Goal: Information Seeking & Learning: Check status

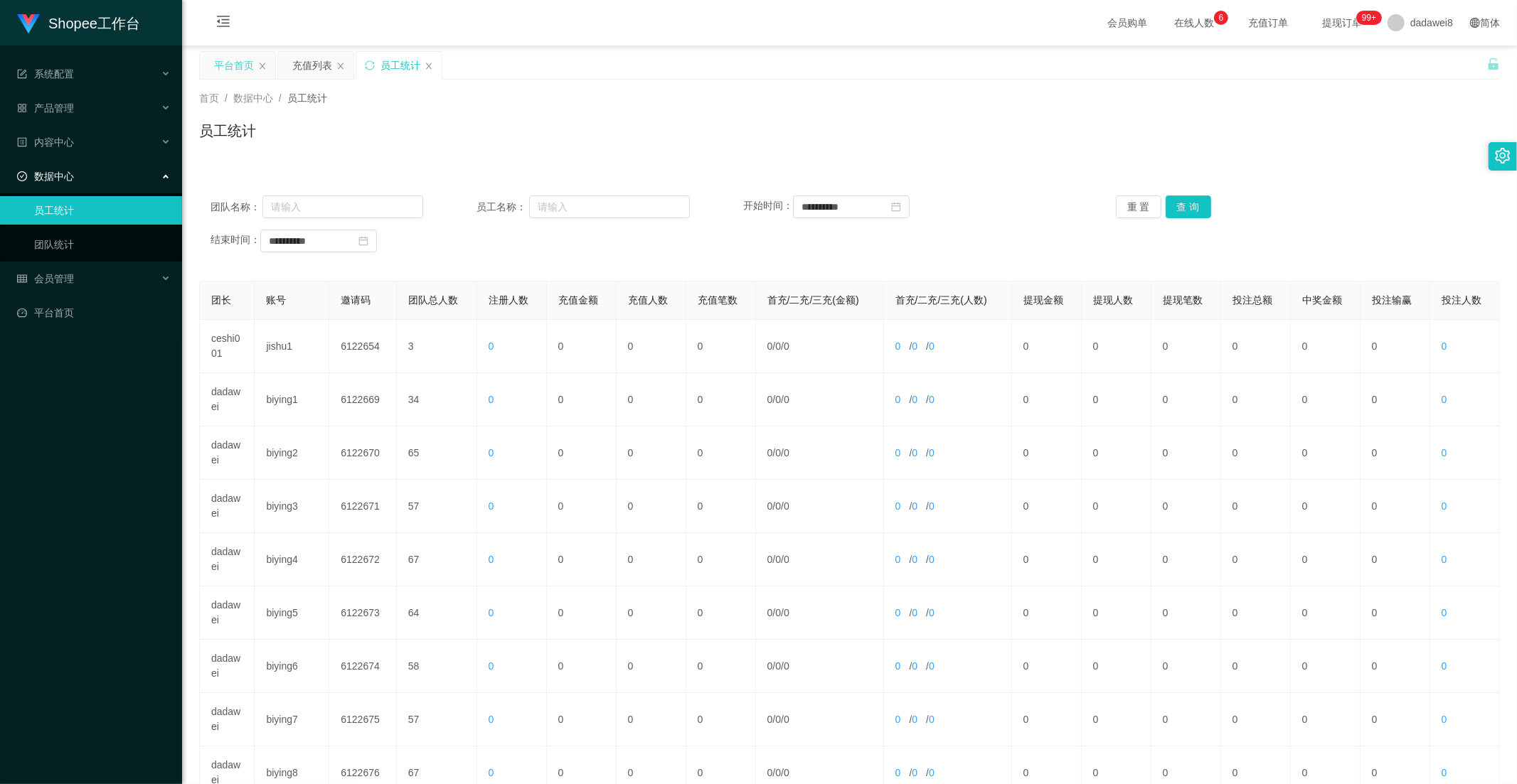
click at [236, 58] on div "平台首页" at bounding box center [234, 65] width 39 height 27
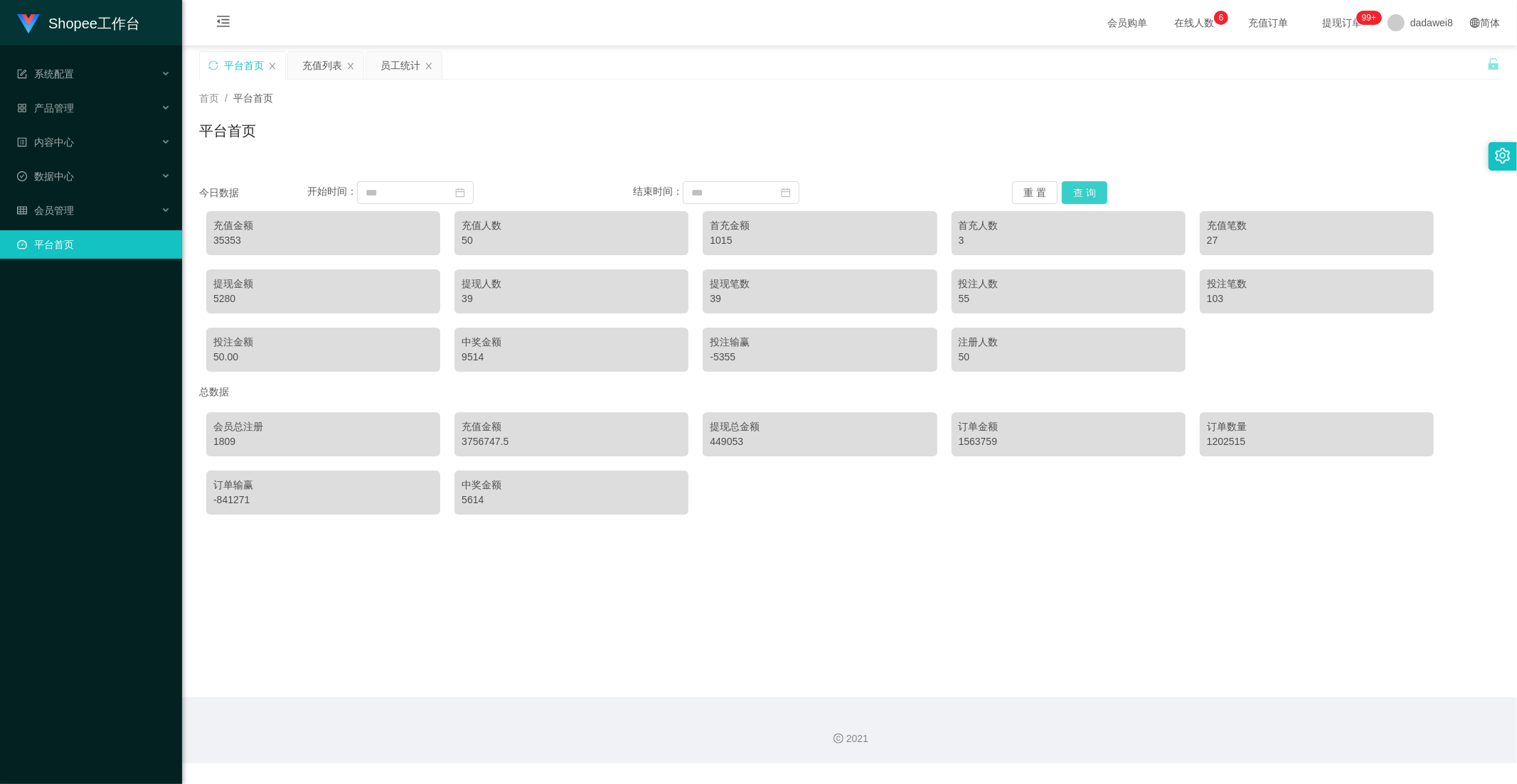
click at [1084, 192] on button "查 询" at bounding box center [1085, 192] width 45 height 23
click at [317, 54] on div "充值列表" at bounding box center [322, 65] width 39 height 27
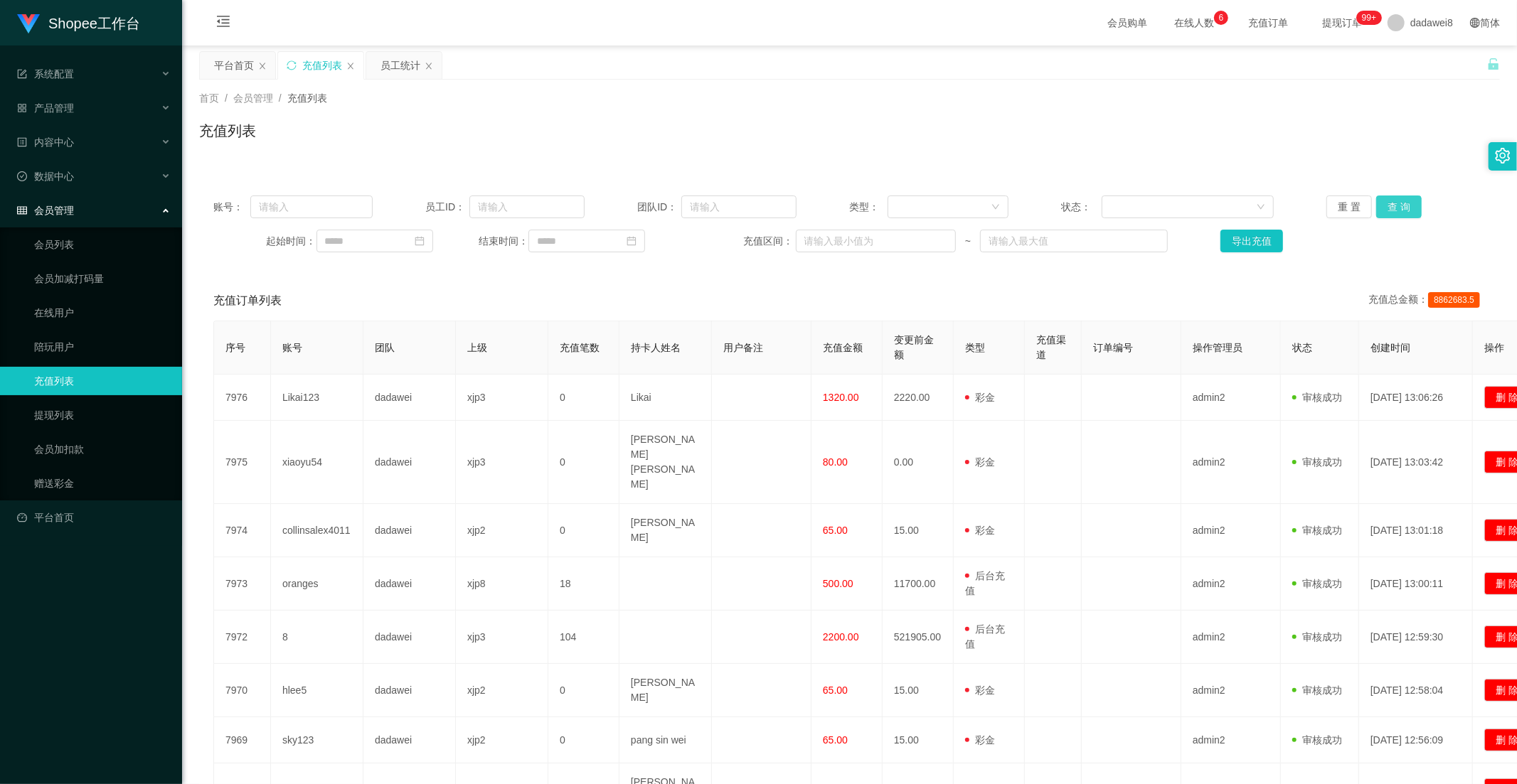
click at [1382, 207] on button "查 询" at bounding box center [1399, 207] width 45 height 23
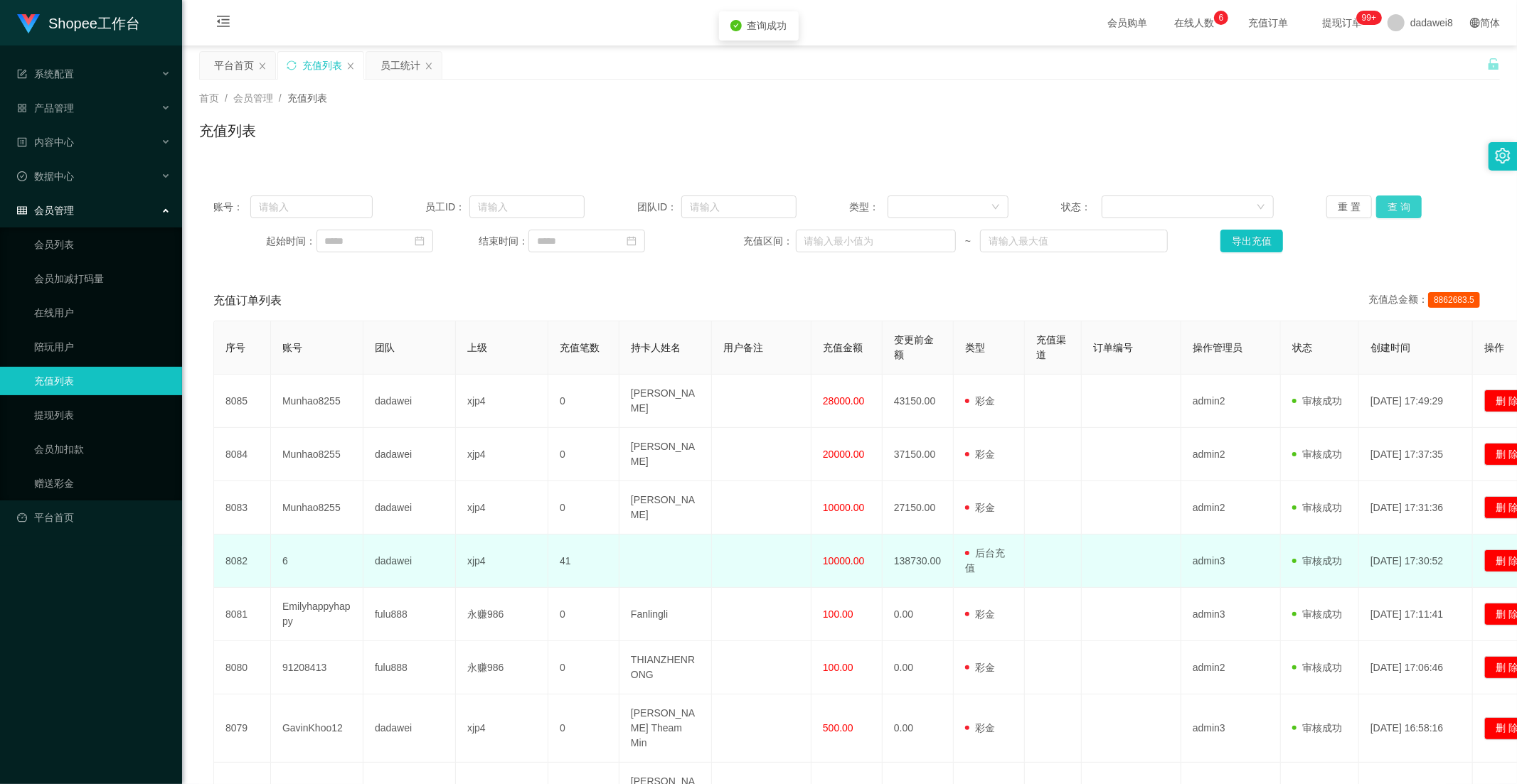
scroll to position [200, 0]
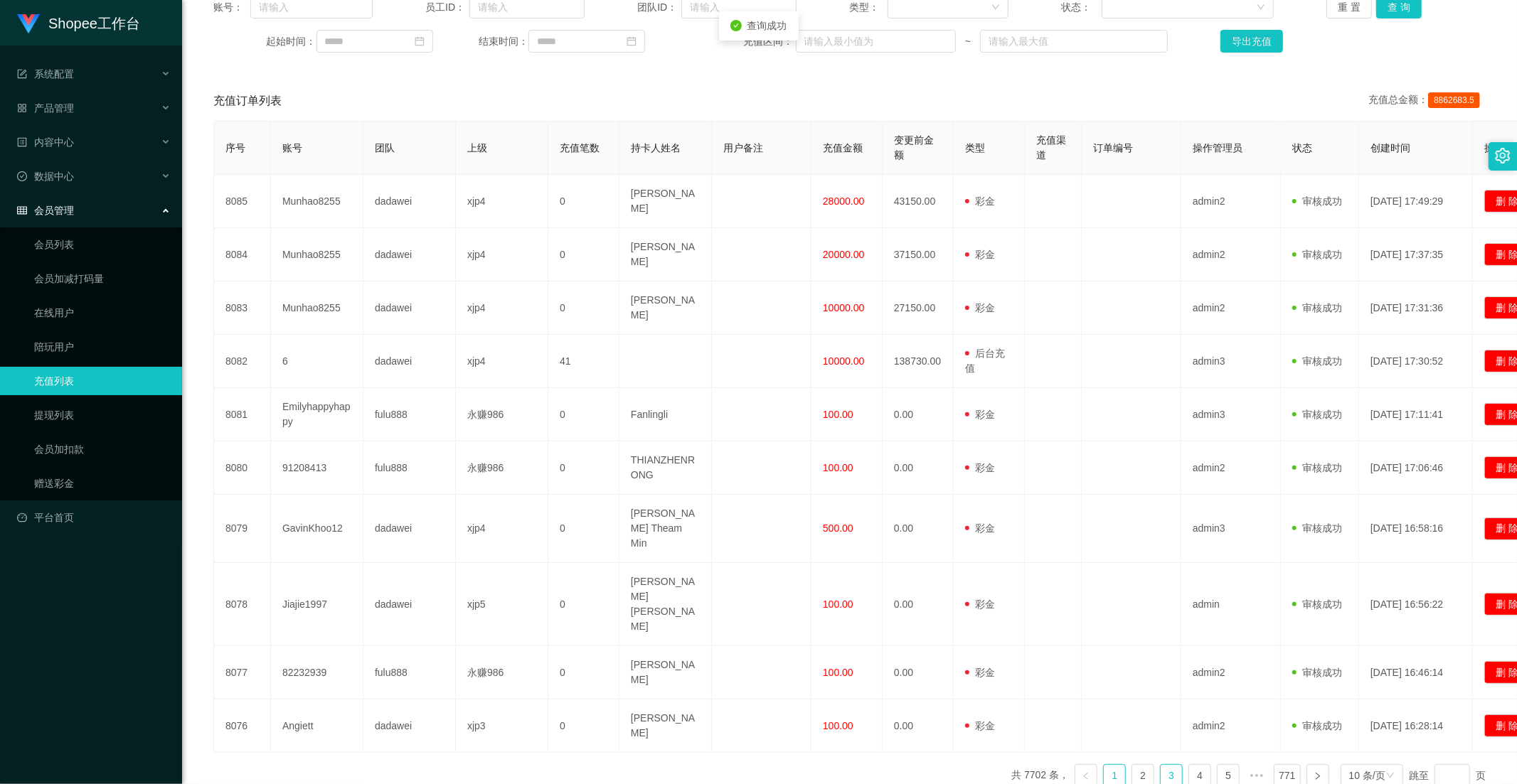
click at [1161, 765] on link "3" at bounding box center [1171, 776] width 22 height 22
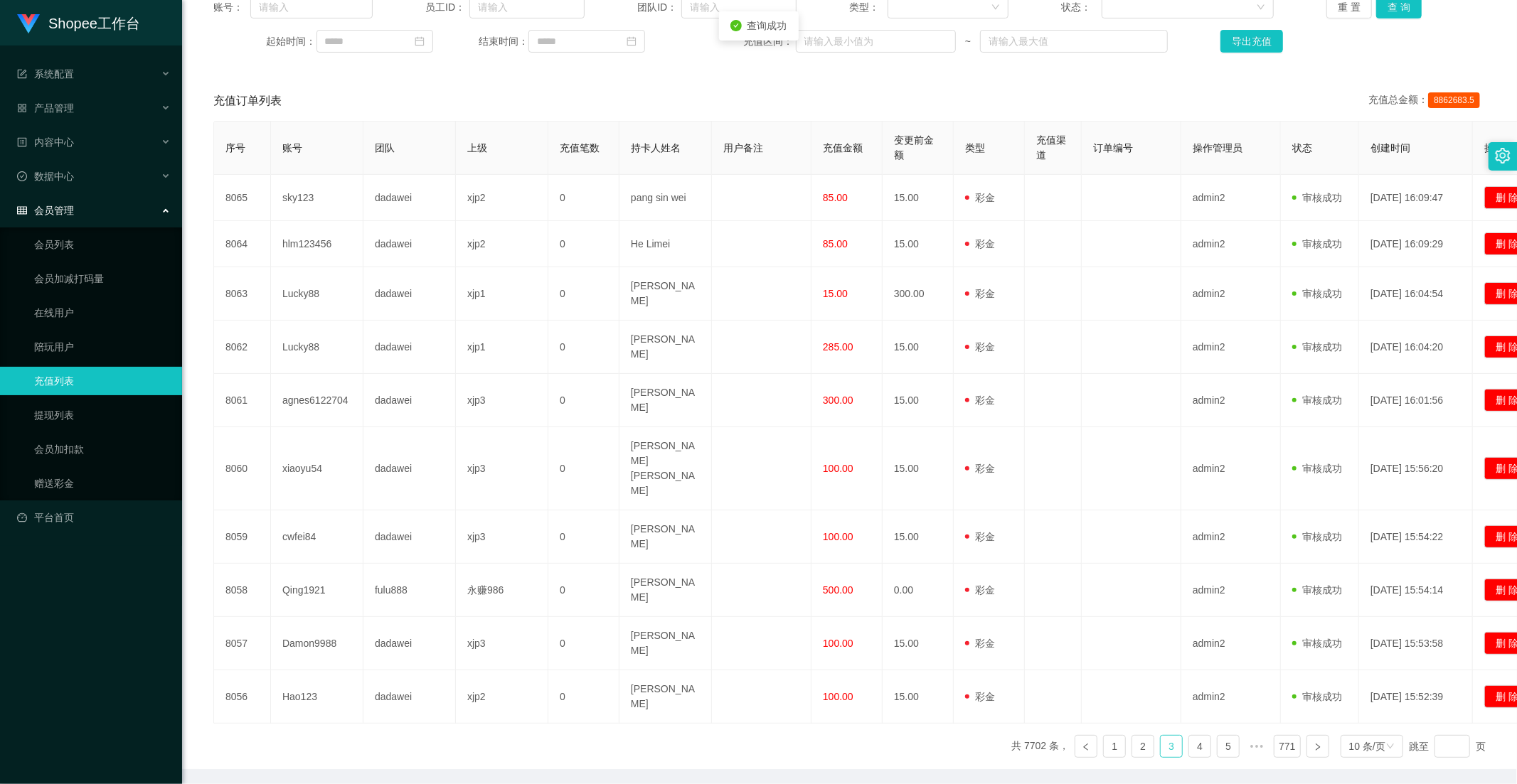
scroll to position [186, 0]
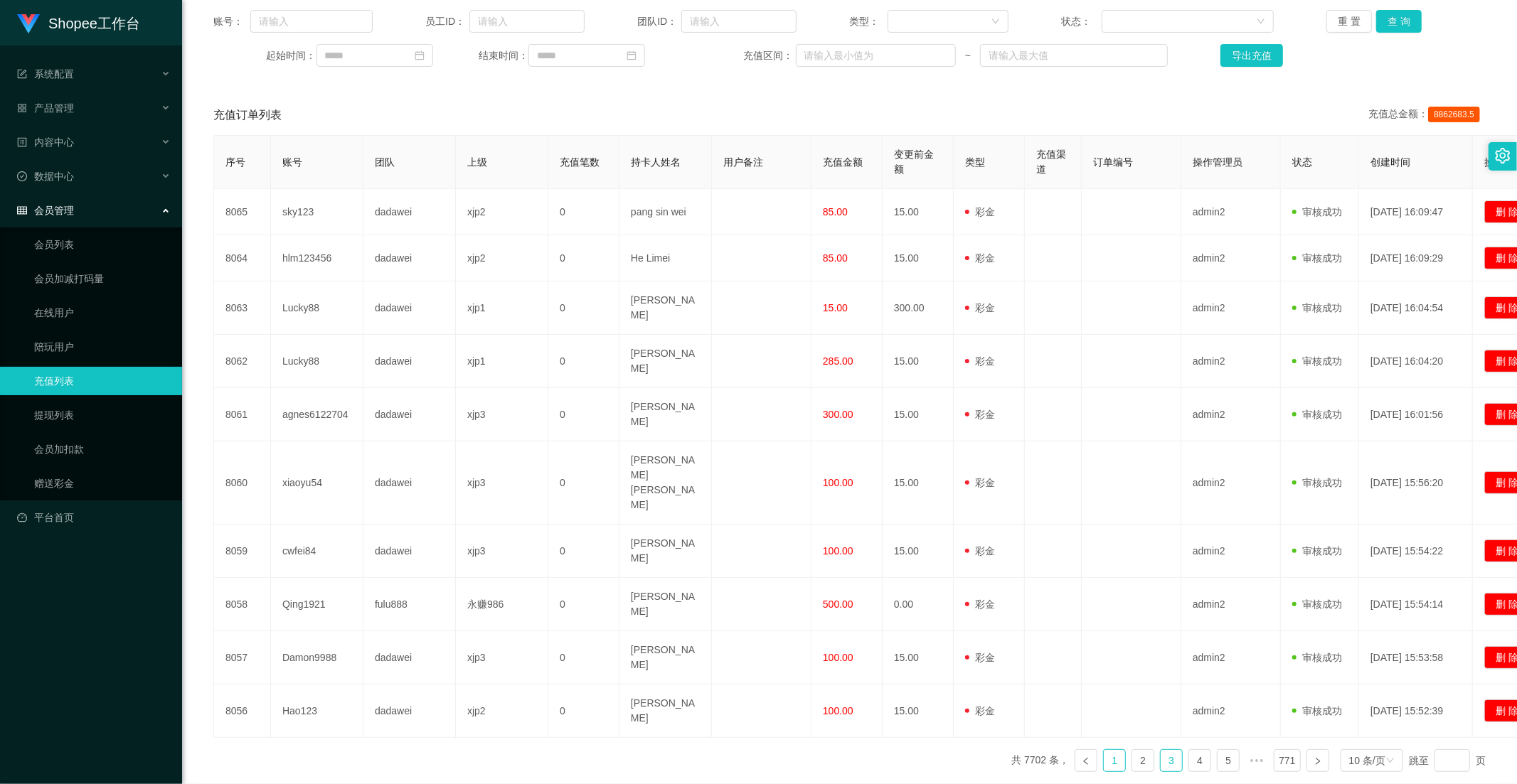
click at [1104, 750] on link "1" at bounding box center [1114, 761] width 22 height 22
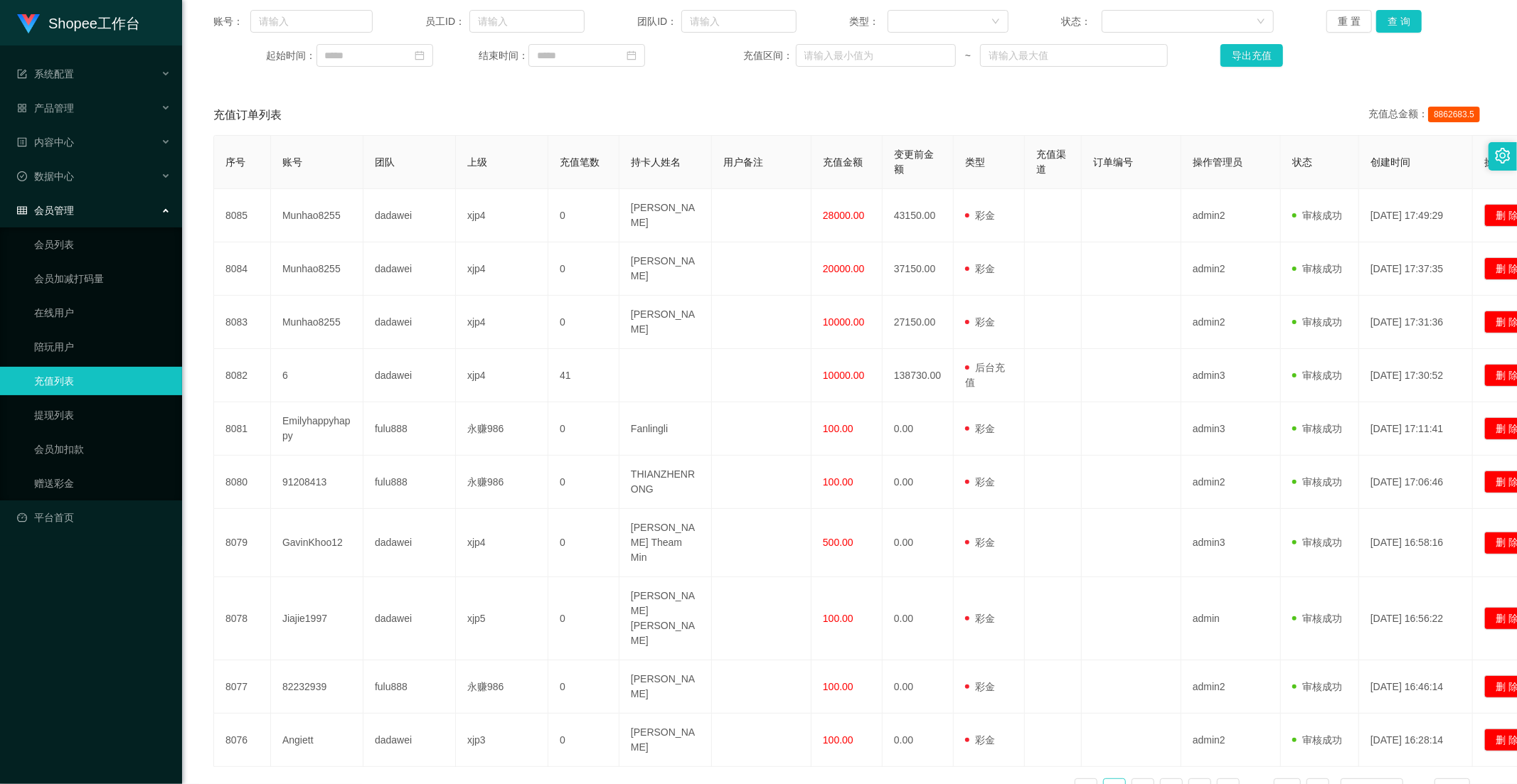
scroll to position [0, 0]
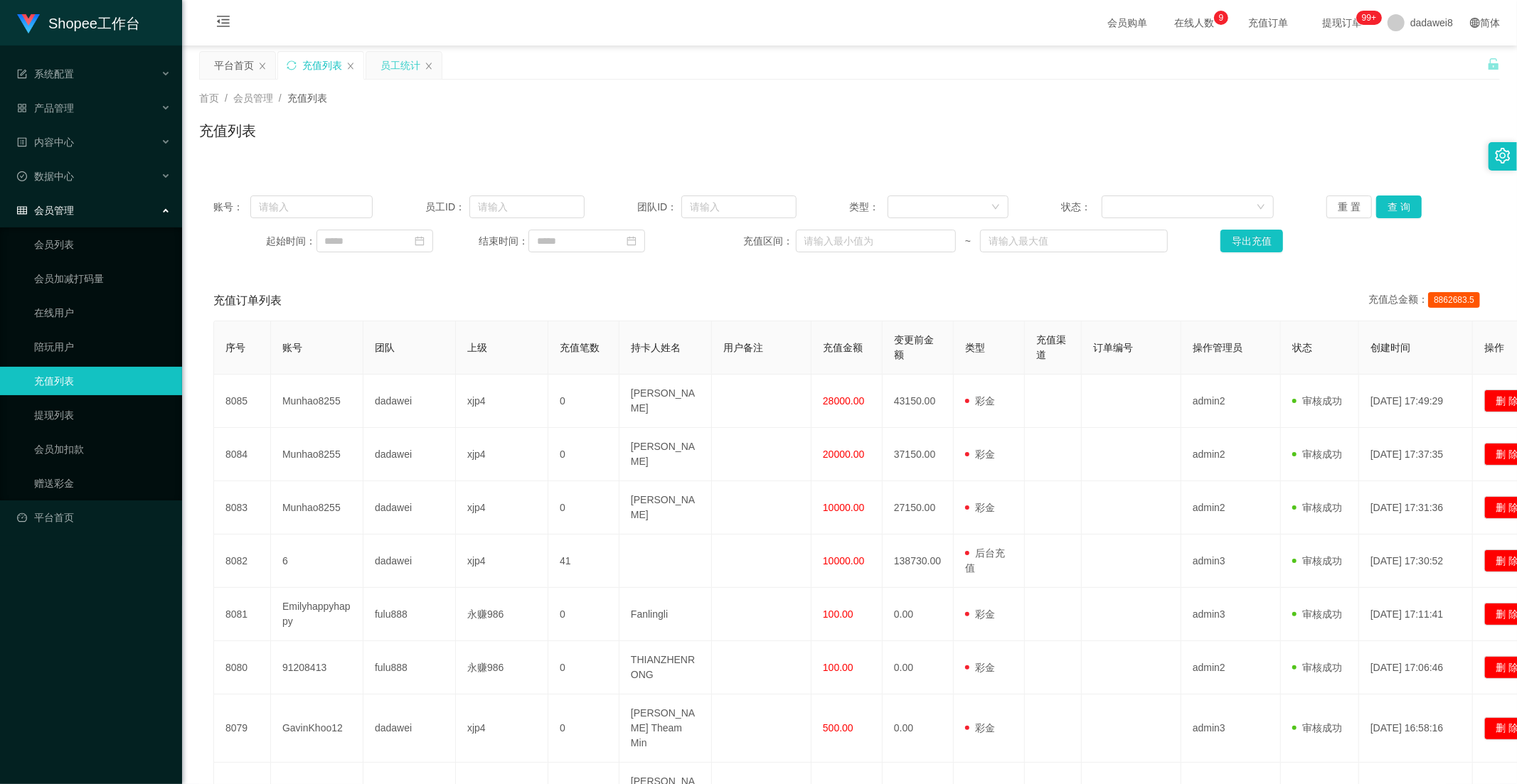
click at [395, 69] on div "员工统计" at bounding box center [400, 65] width 39 height 27
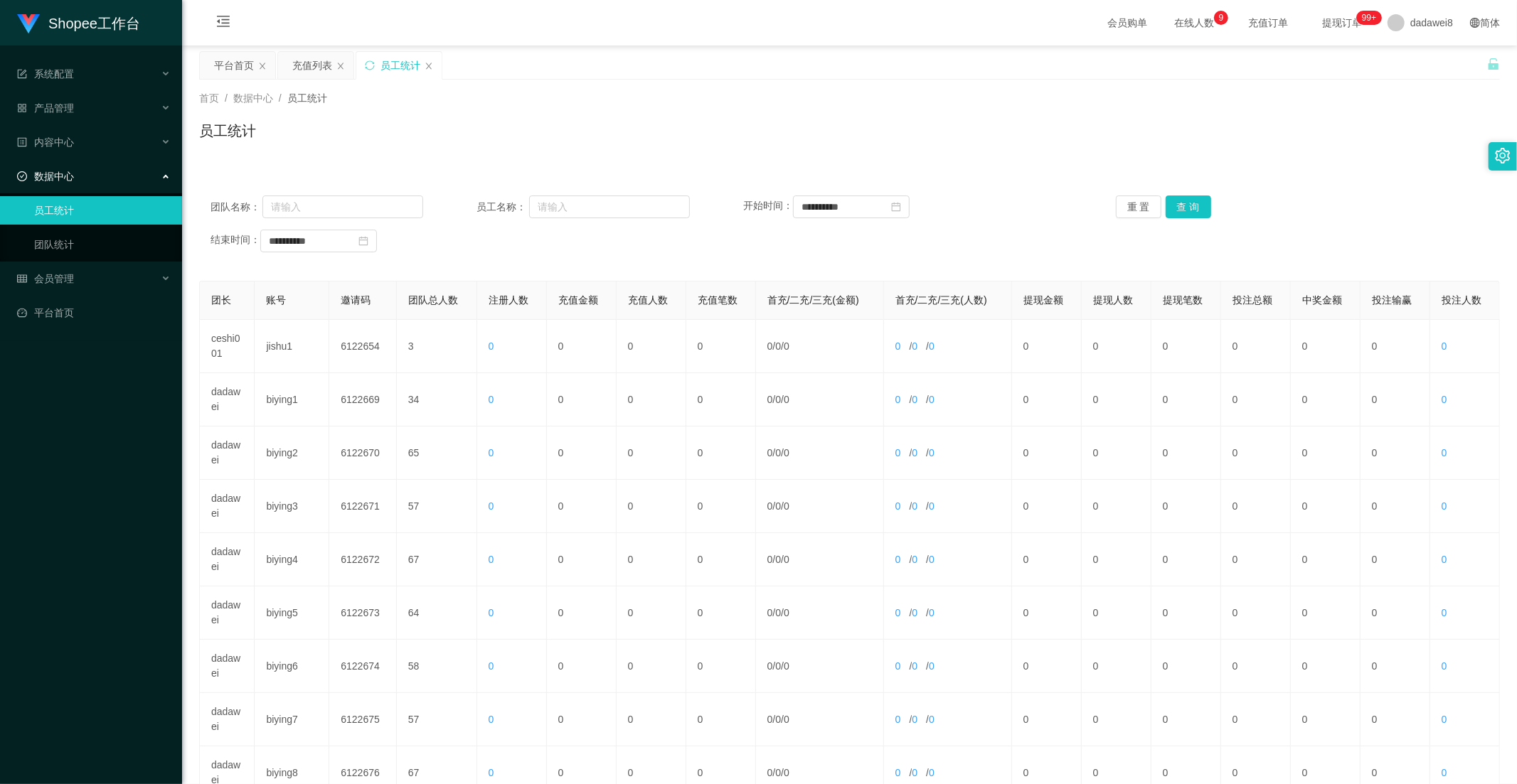
scroll to position [199, 0]
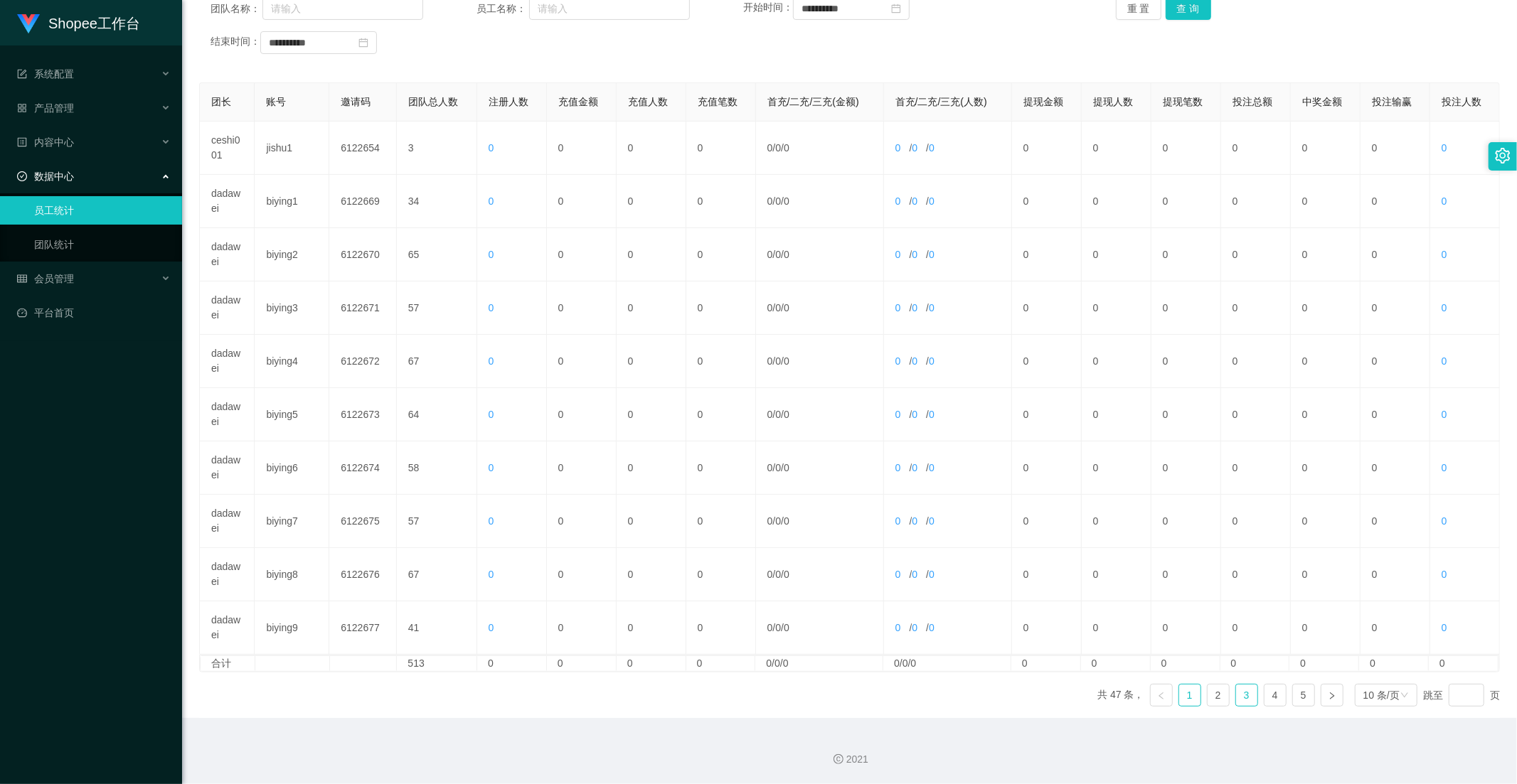
click at [1238, 697] on link "3" at bounding box center [1246, 695] width 22 height 22
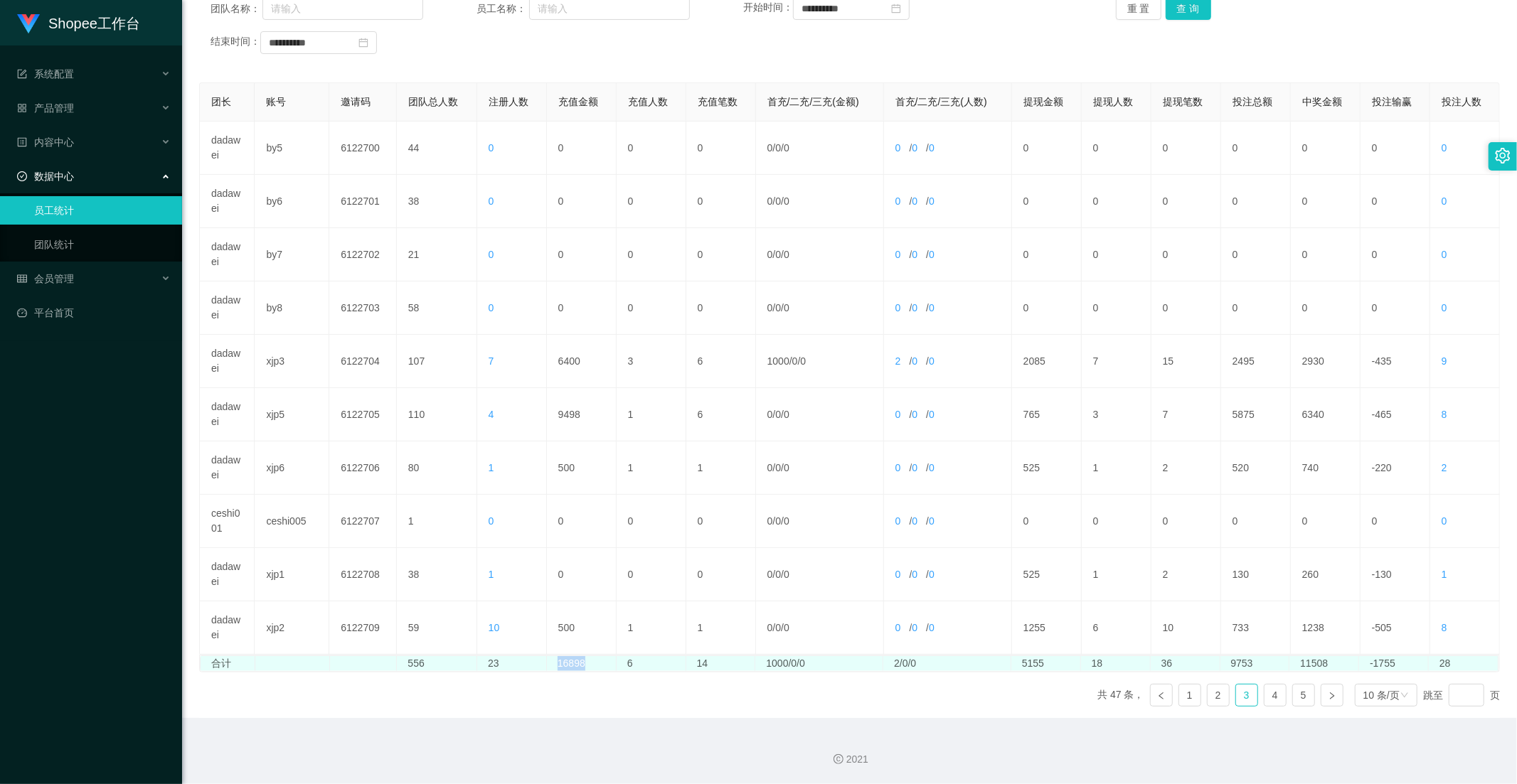
drag, startPoint x: 599, startPoint y: 662, endPoint x: 546, endPoint y: 657, distance: 53.2
click at [547, 657] on td "16898" at bounding box center [581, 664] width 70 height 15
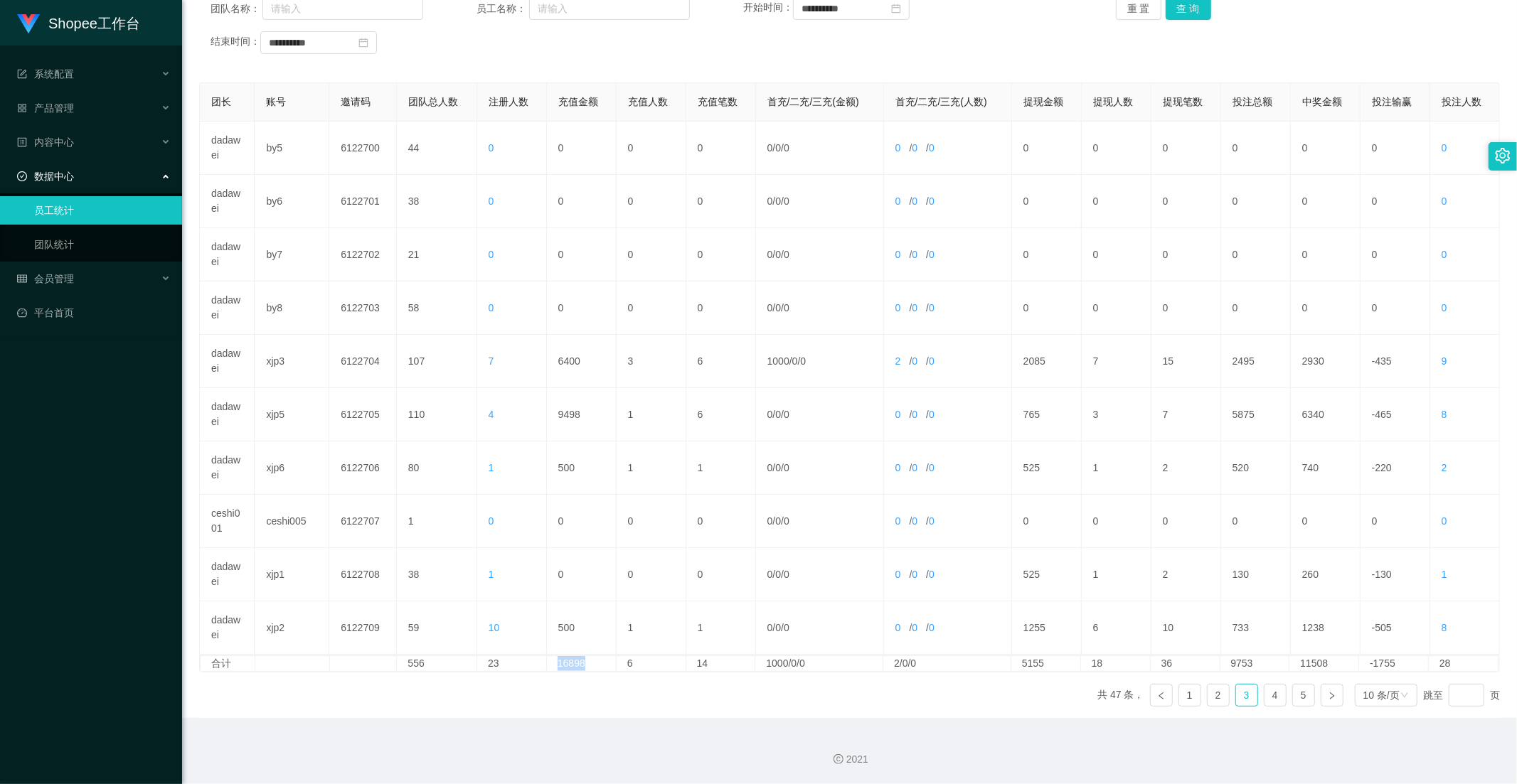
copy td "16898"
click at [1273, 692] on link "4" at bounding box center [1275, 695] width 22 height 22
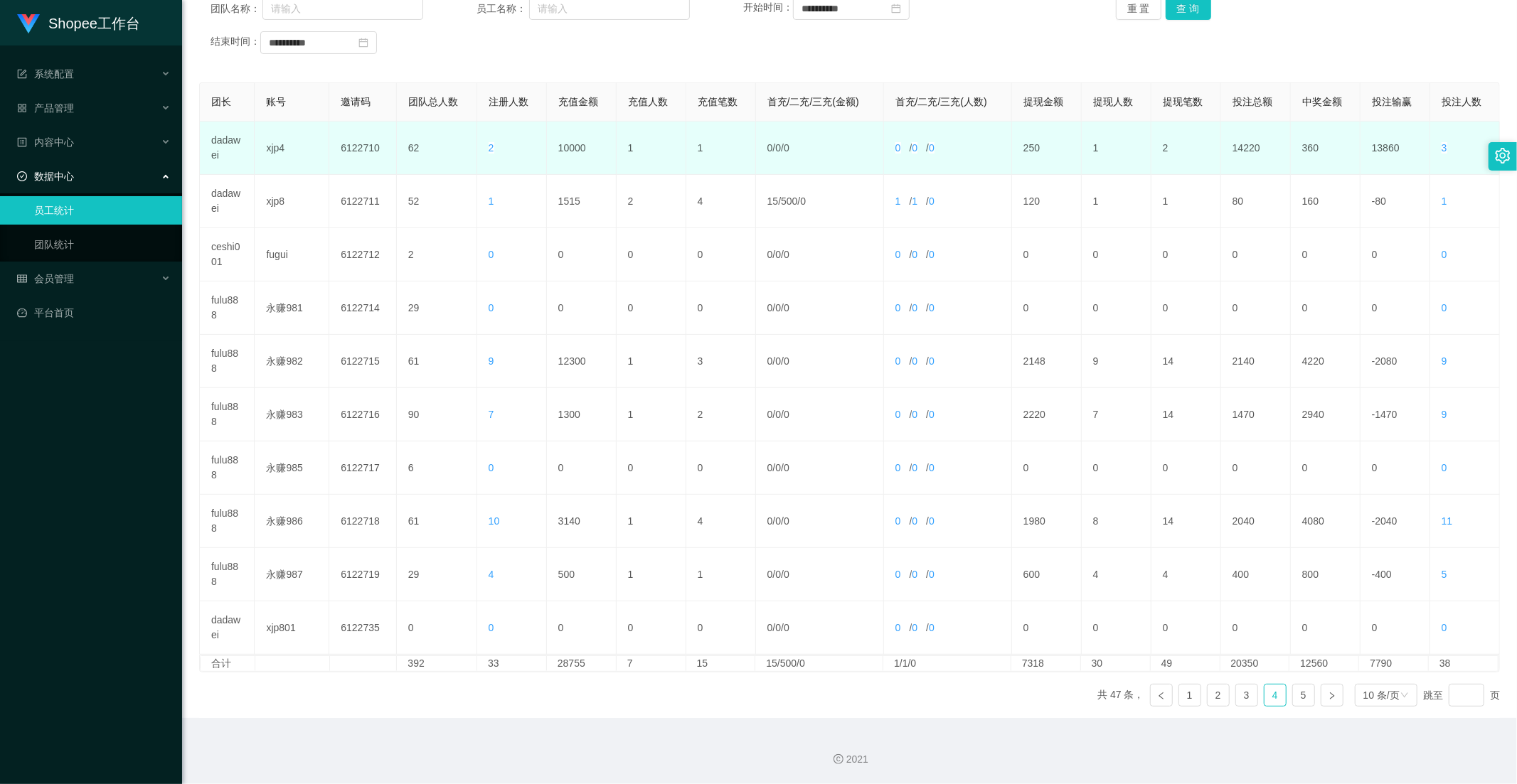
click at [577, 142] on td "10000" at bounding box center [581, 147] width 70 height 54
copy td "10000"
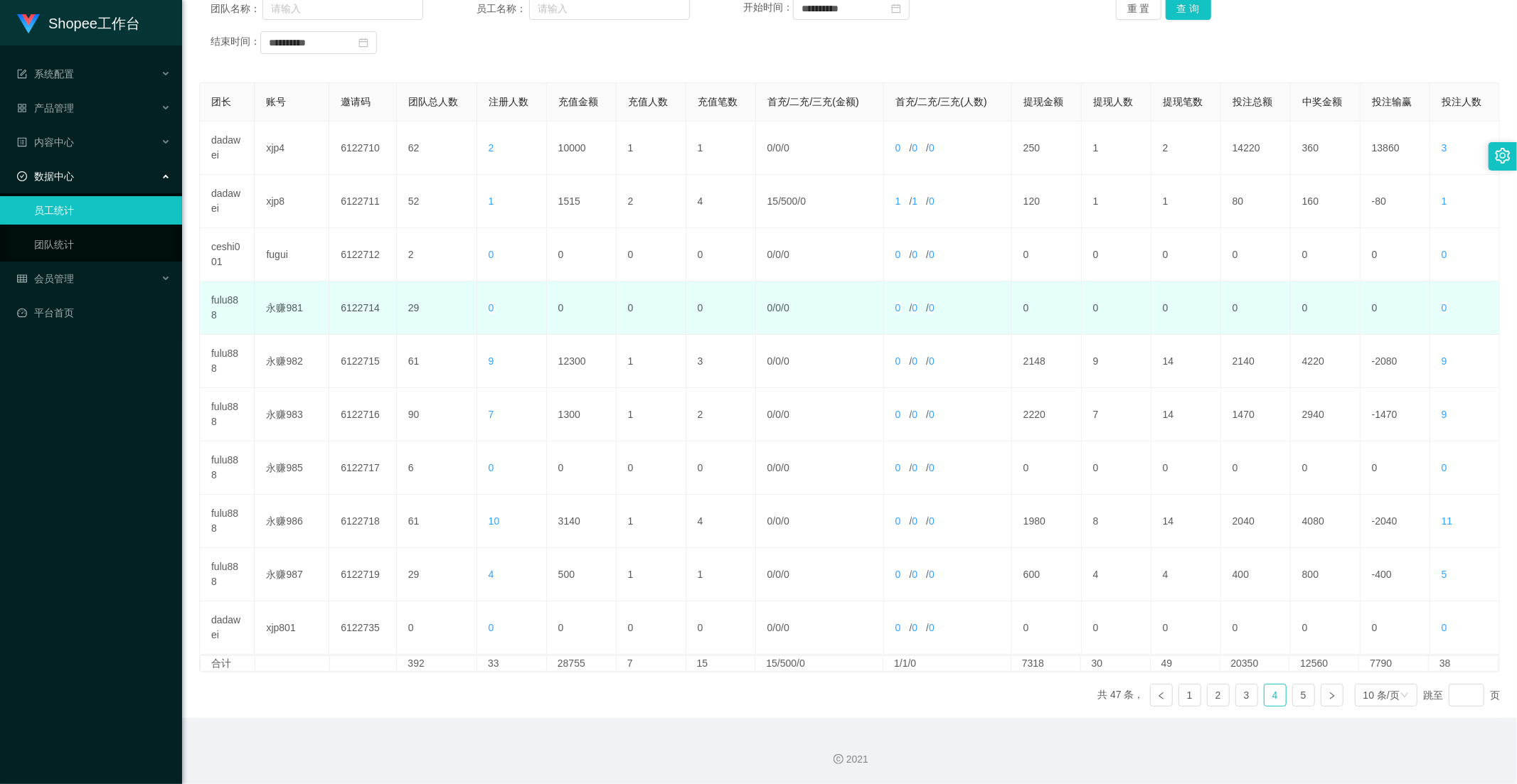
drag, startPoint x: 562, startPoint y: 335, endPoint x: 572, endPoint y: 315, distance: 22.4
click at [562, 335] on td "12300" at bounding box center [581, 361] width 70 height 54
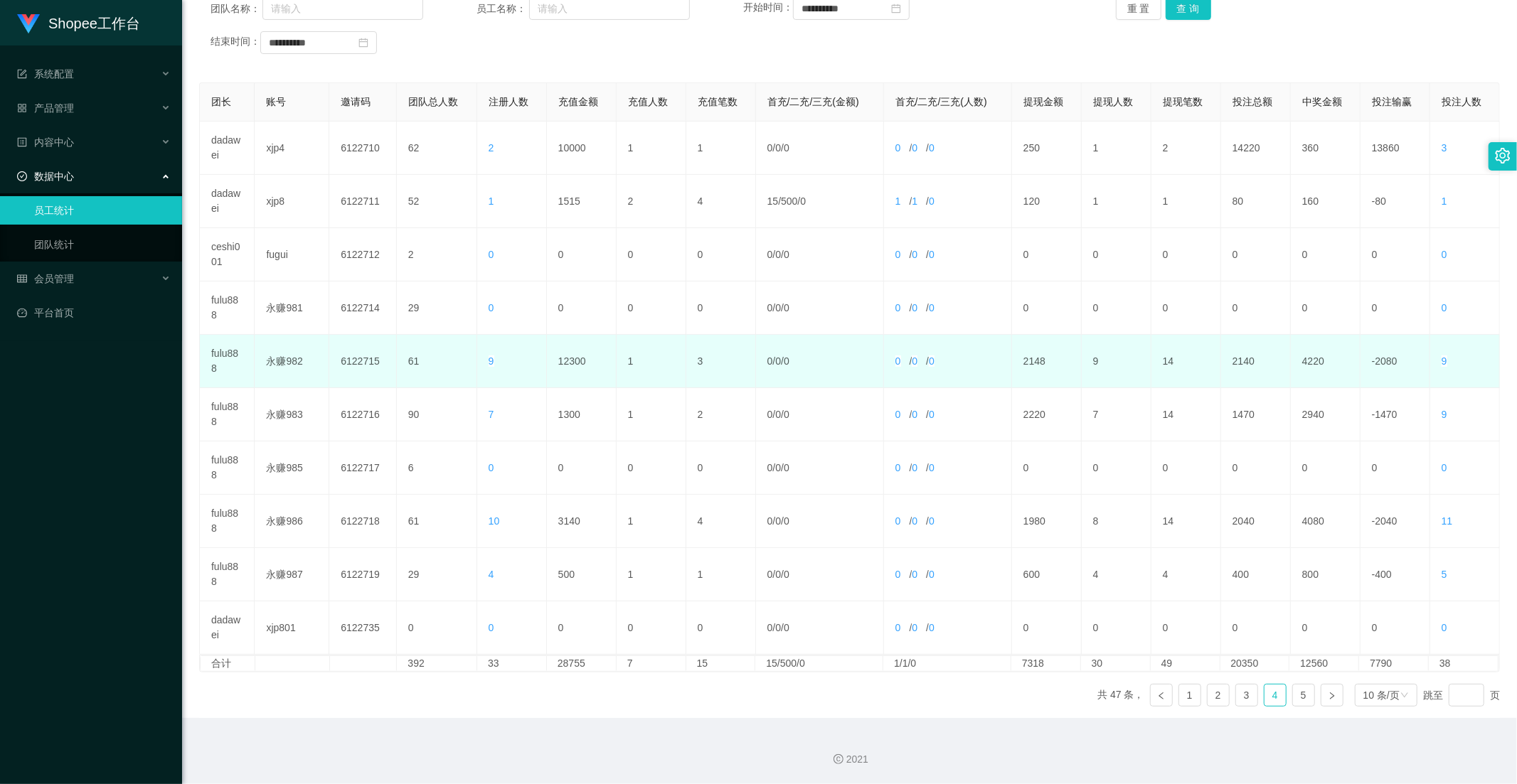
click at [564, 347] on td "12300" at bounding box center [581, 361] width 70 height 54
copy td "12300"
click at [716, 356] on td "3" at bounding box center [721, 361] width 70 height 54
click at [558, 350] on td "12300" at bounding box center [581, 361] width 70 height 54
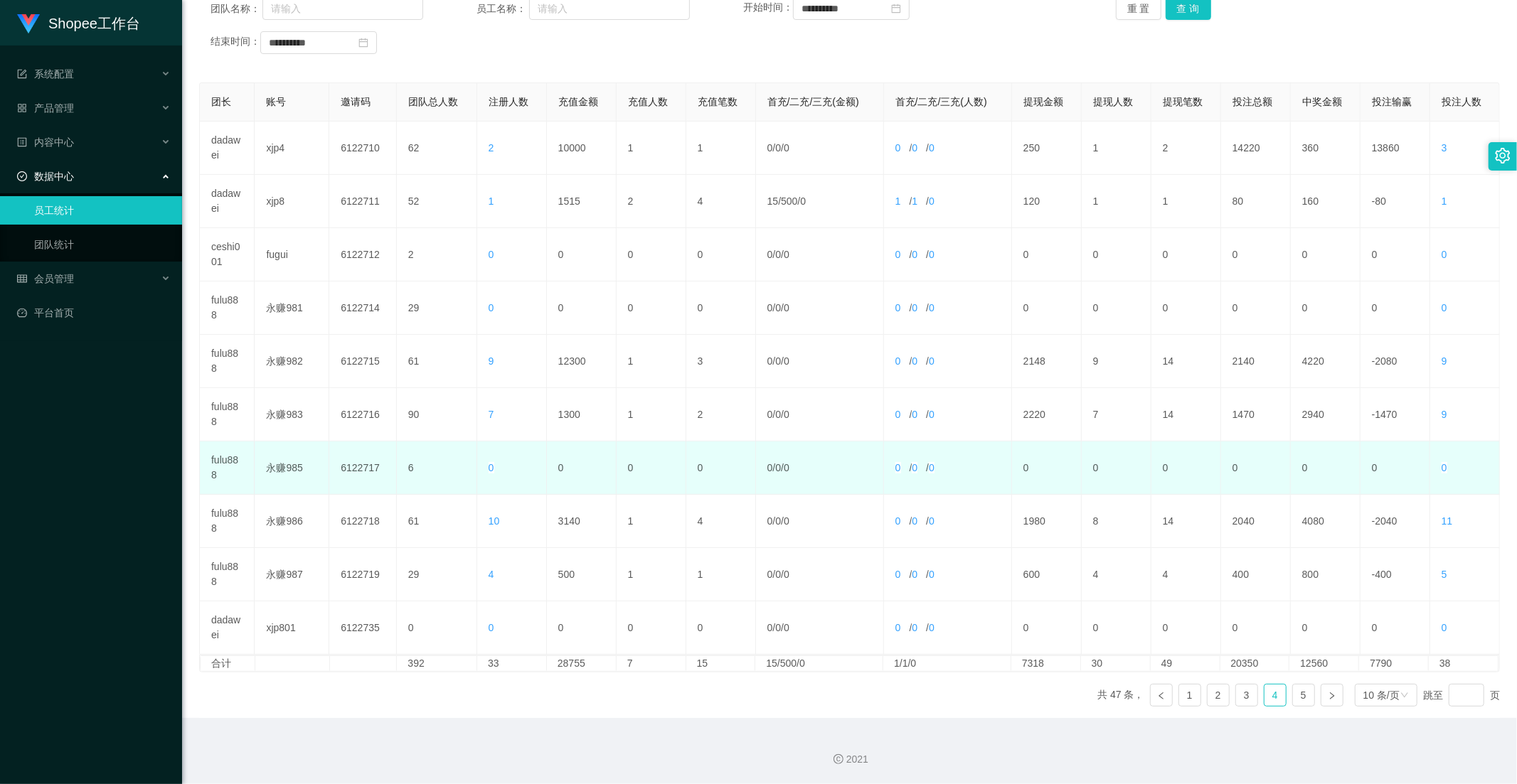
click at [571, 441] on td "0" at bounding box center [581, 468] width 70 height 54
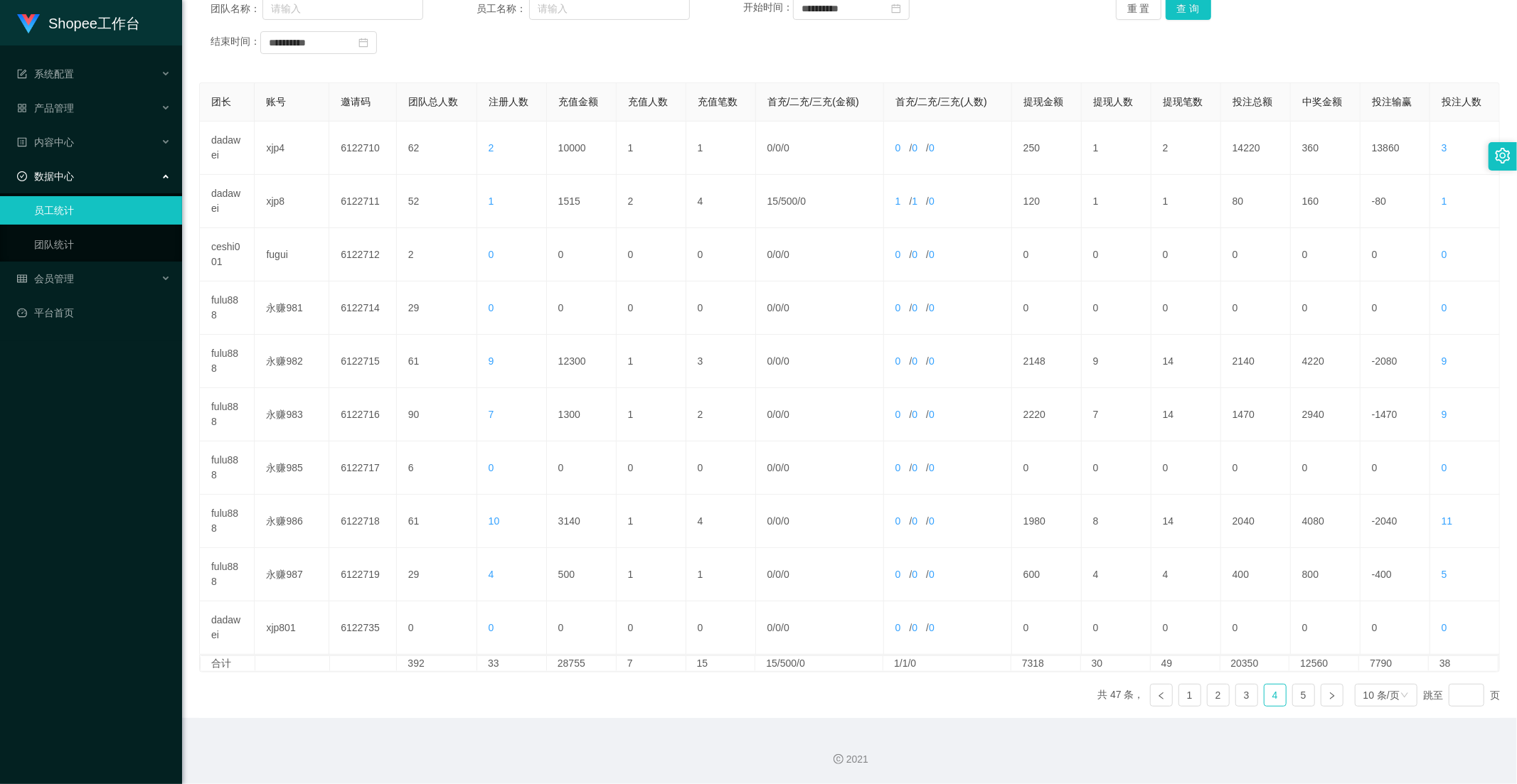
scroll to position [0, 0]
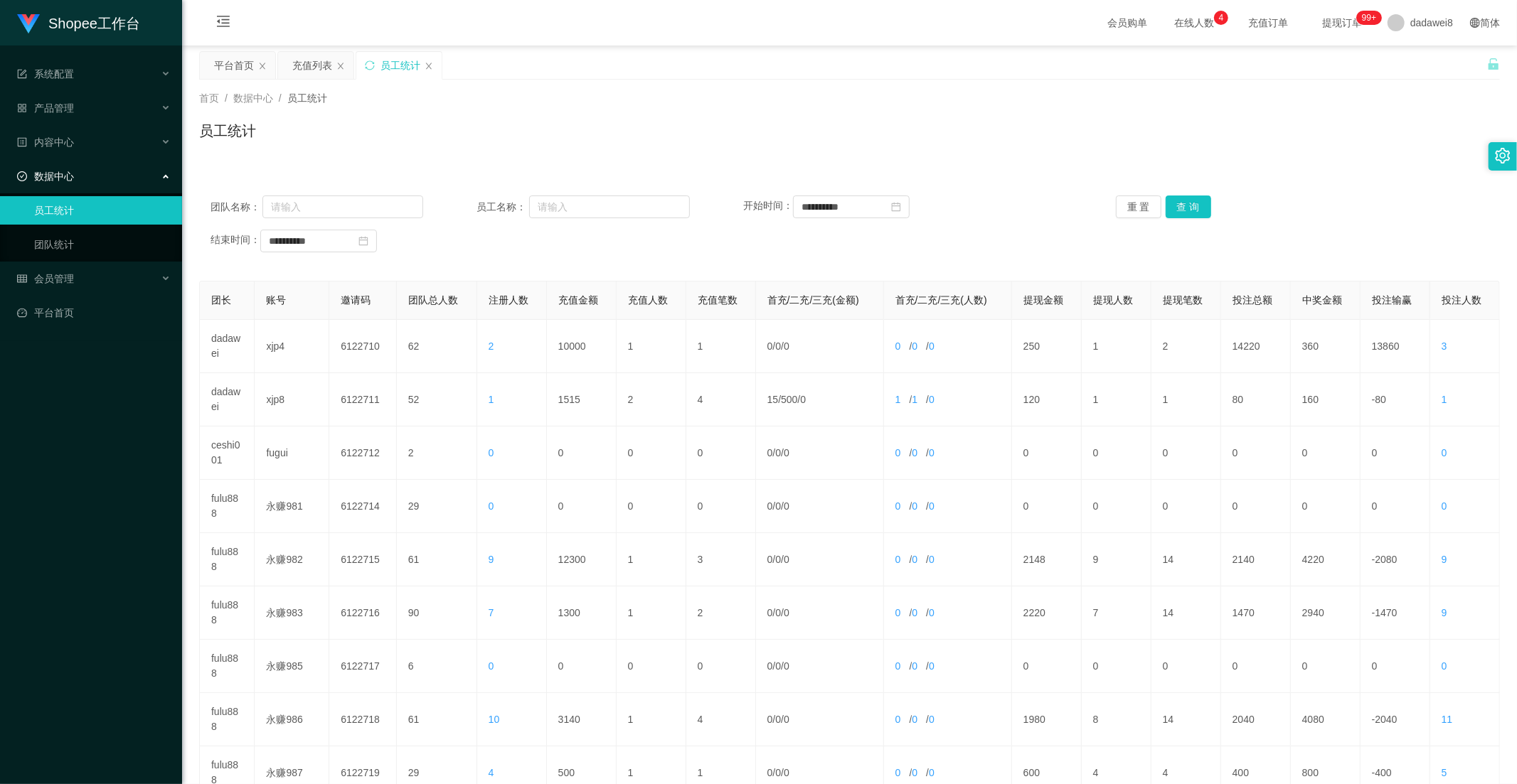
drag, startPoint x: 300, startPoint y: 60, endPoint x: 410, endPoint y: 83, distance: 112.4
click at [297, 60] on div "充值列表" at bounding box center [312, 65] width 39 height 27
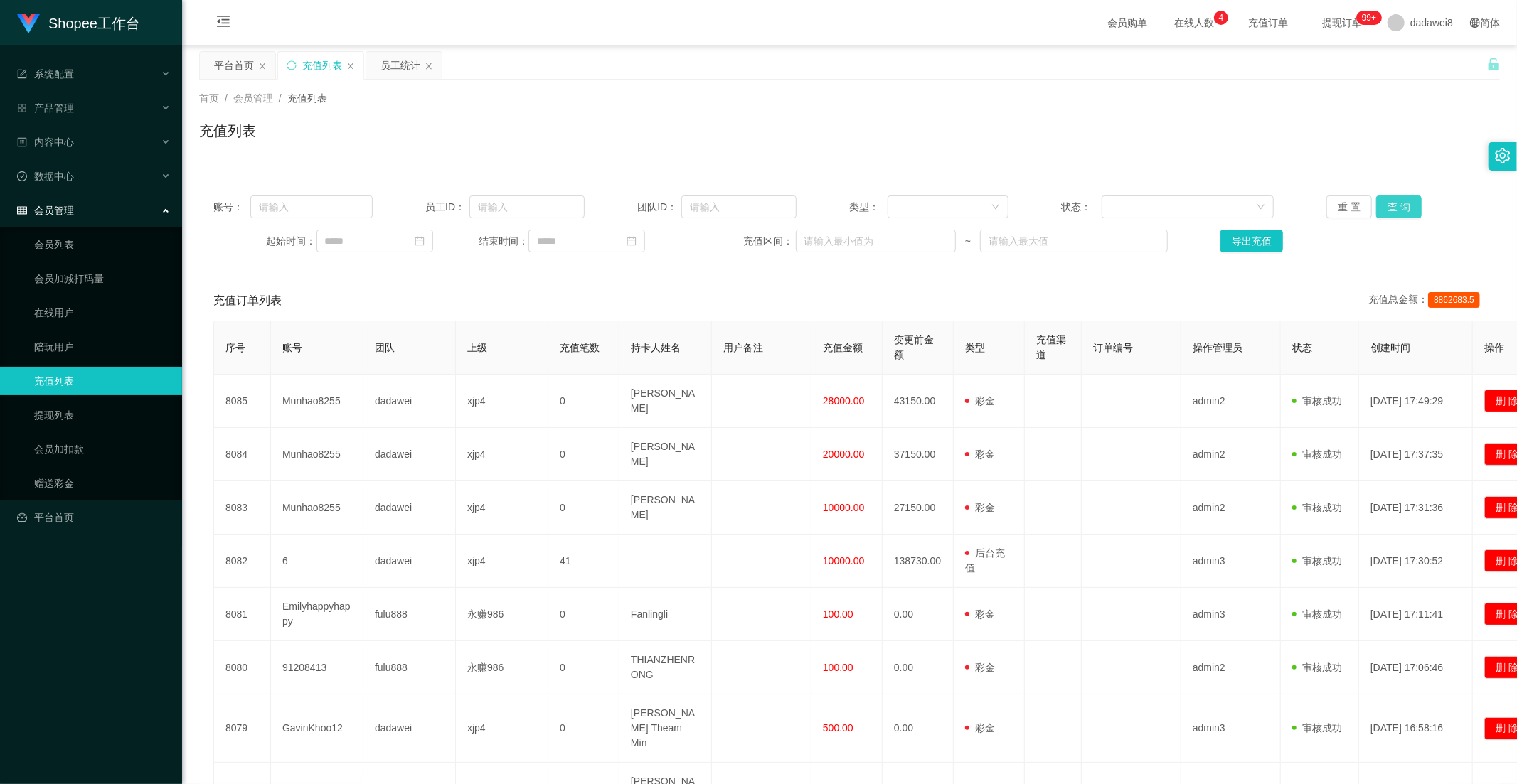
click at [1381, 208] on button "查 询" at bounding box center [1399, 207] width 45 height 23
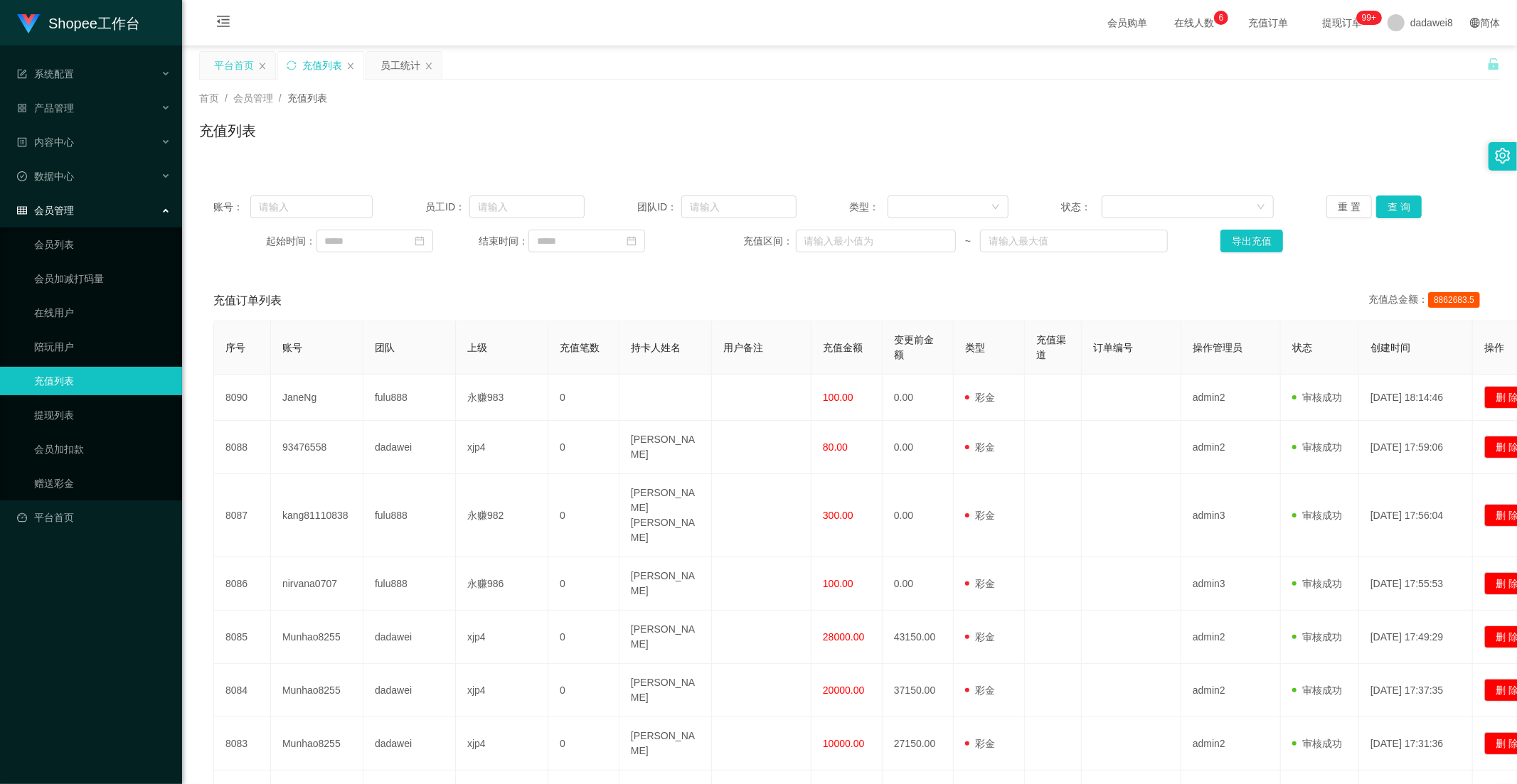
click at [243, 63] on div "平台首页" at bounding box center [234, 65] width 39 height 27
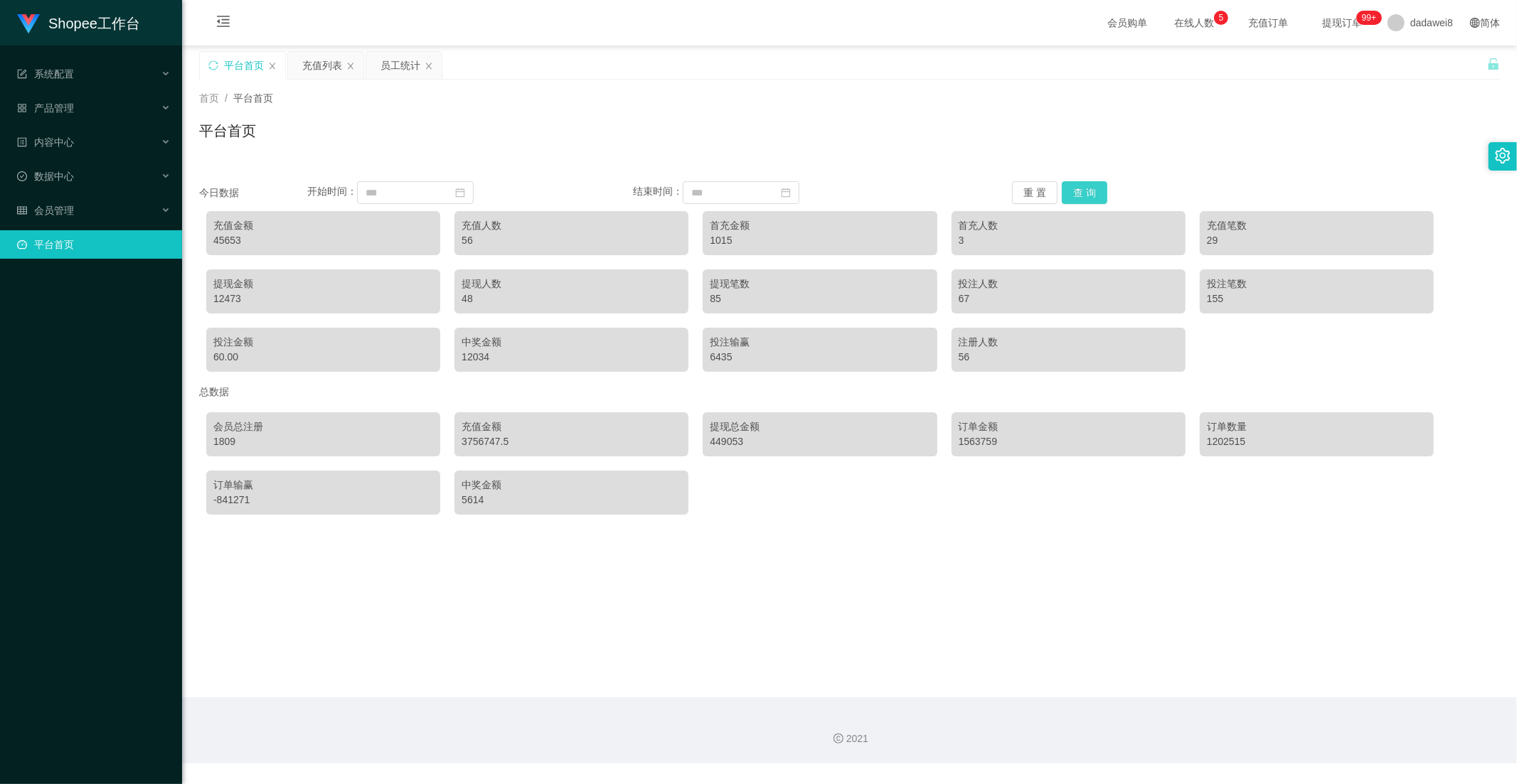
click at [1072, 182] on button "查 询" at bounding box center [1085, 192] width 45 height 23
drag, startPoint x: 330, startPoint y: 54, endPoint x: 339, endPoint y: 66, distance: 15.0
click at [330, 54] on div "充值列表" at bounding box center [322, 65] width 39 height 27
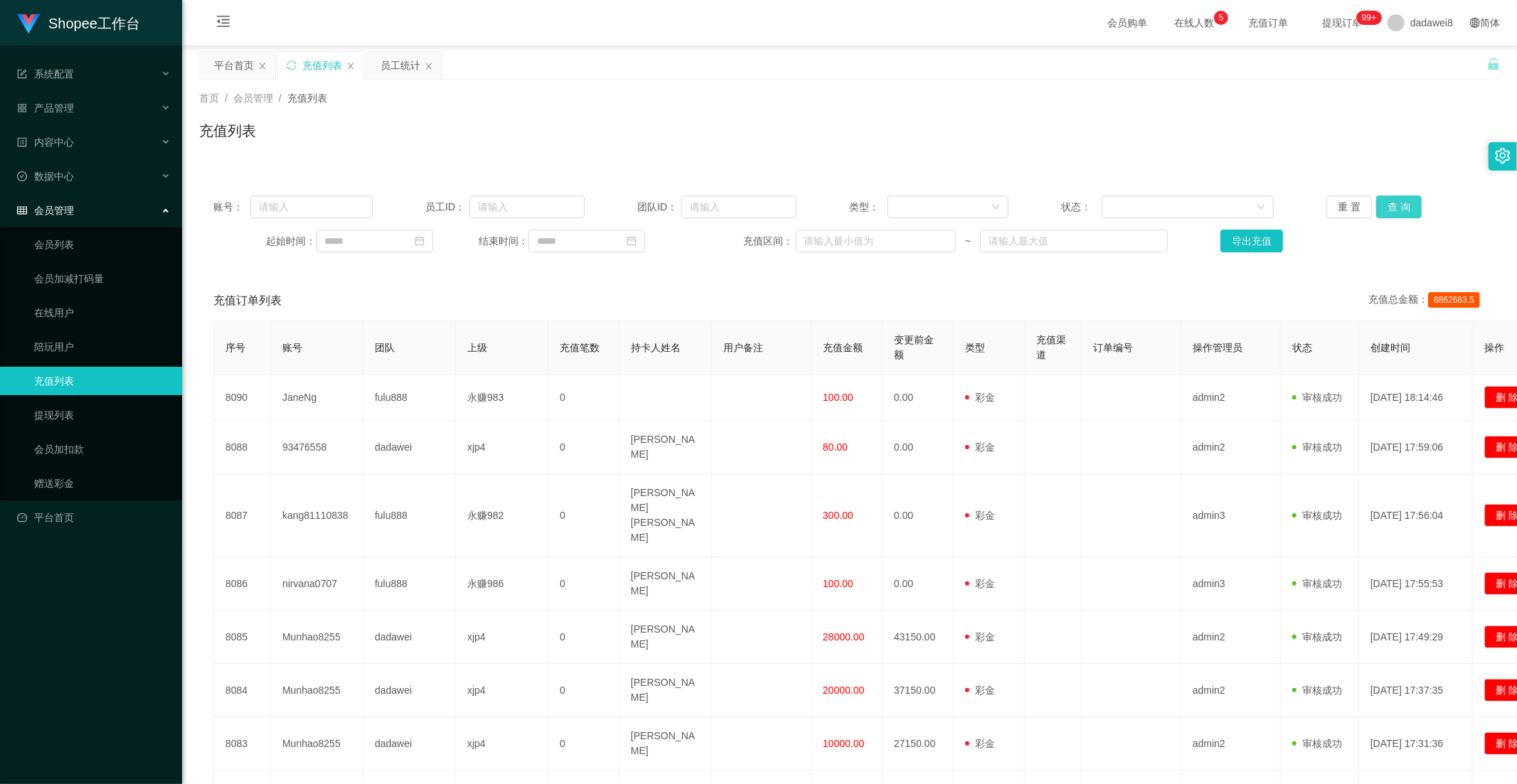
click at [1407, 208] on button "查 询" at bounding box center [1399, 207] width 45 height 23
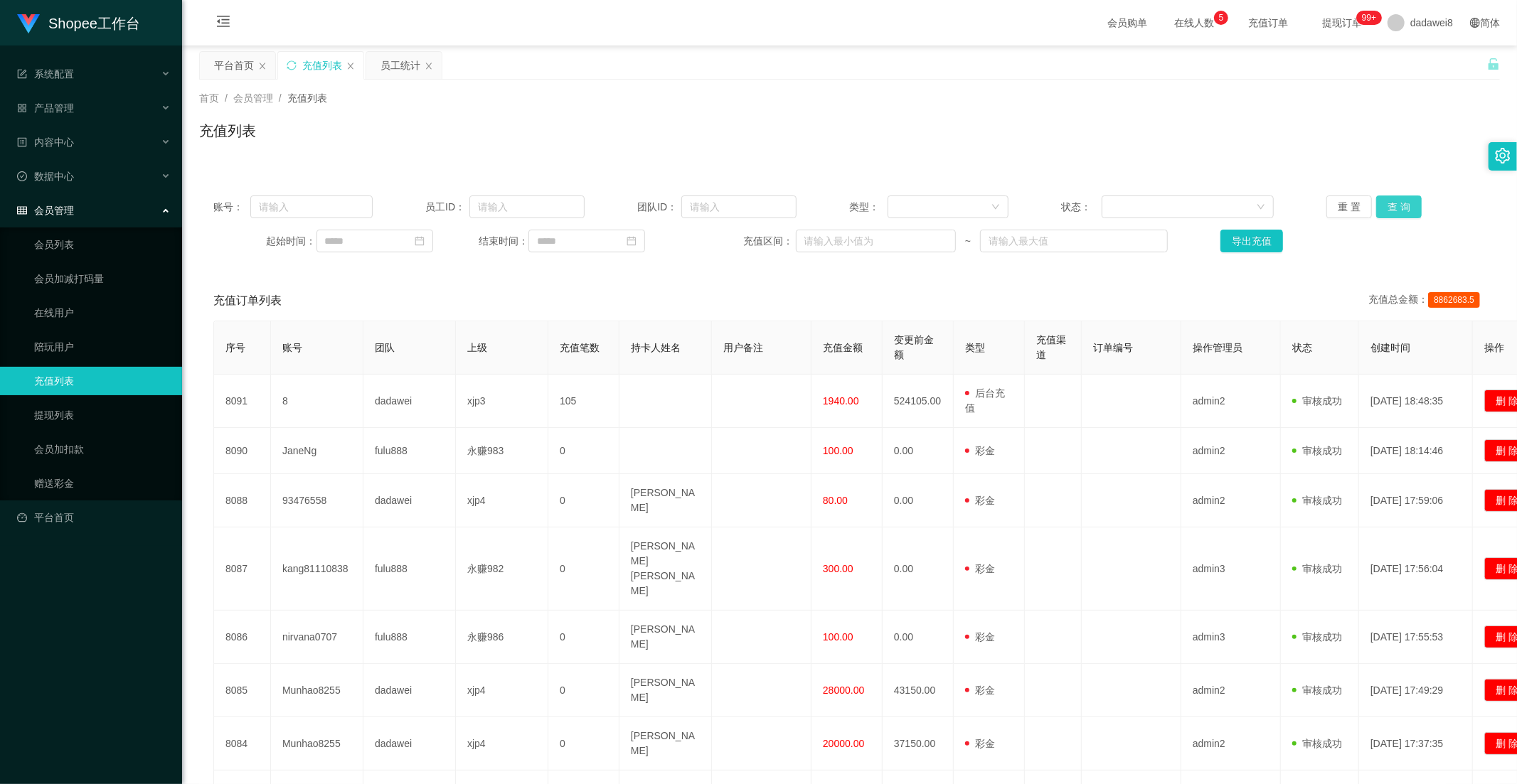
click at [1390, 212] on button "查 询" at bounding box center [1399, 207] width 45 height 23
